Goal: Transaction & Acquisition: Purchase product/service

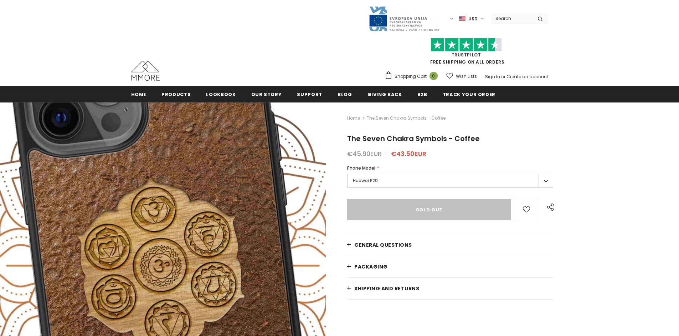
type input "Add to cart"
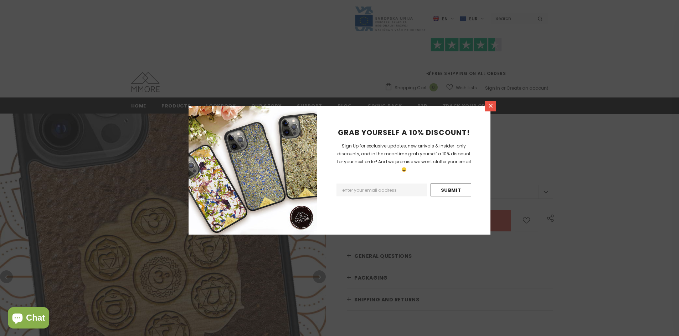
click at [491, 106] on icon at bounding box center [491, 106] width 4 height 4
